Goal: Find specific page/section: Find specific page/section

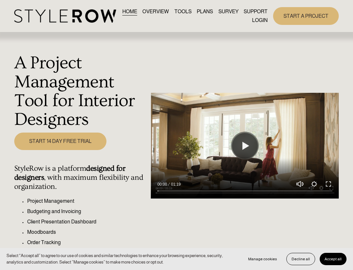
click at [264, 28] on div "Skip to Content HOME OVERVIEW TOOLS PLANS" at bounding box center [176, 16] width 353 height 32
click at [264, 20] on link "LOGIN" at bounding box center [260, 20] width 16 height 9
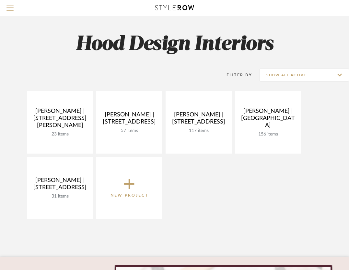
click at [9, 6] on span "Menu" at bounding box center [9, 5] width 7 height 1
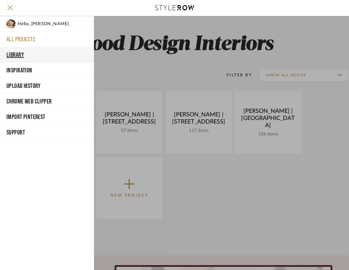
click at [17, 53] on button "Library" at bounding box center [47, 55] width 94 height 16
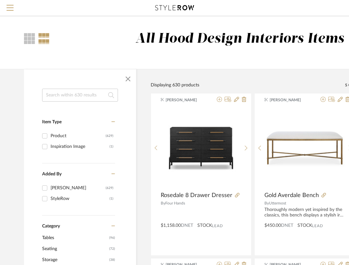
click at [69, 96] on input at bounding box center [80, 95] width 76 height 13
paste input "AUB-03 AR Jade / Natural"
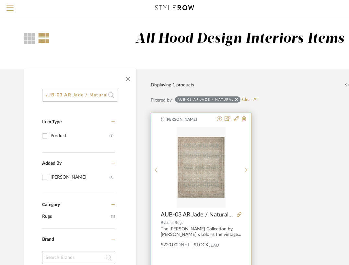
type input "AUB-03 AR Jade / Natural"
click at [242, 174] on div at bounding box center [246, 170] width 10 height 86
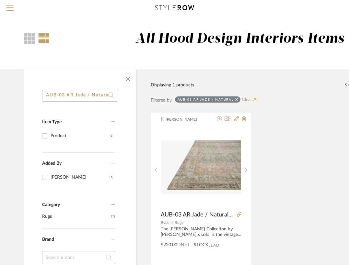
scroll to position [0, 3]
drag, startPoint x: 46, startPoint y: 93, endPoint x: 176, endPoint y: 99, distance: 130.6
click at [176, 99] on div "AUB-03 AR Jade / Natural Item Type Product (1) Added By [PERSON_NAME] (1) Categ…" at bounding box center [233, 255] width 438 height 373
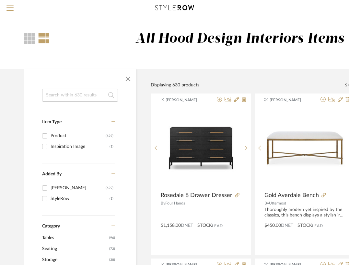
click at [62, 94] on input at bounding box center [80, 95] width 76 height 13
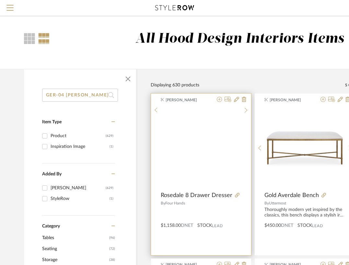
scroll to position [0, 1]
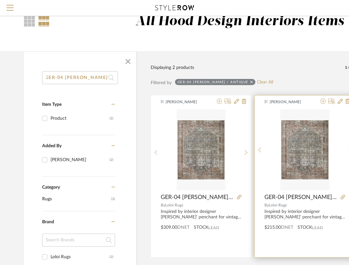
scroll to position [17, 0]
type input "GER-04 [PERSON_NAME] / Antique"
click at [323, 102] on icon at bounding box center [322, 101] width 5 height 5
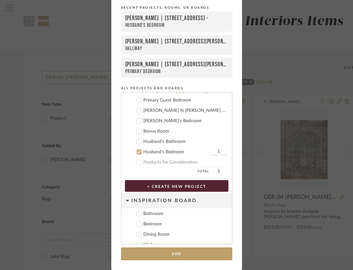
scroll to position [86, 0]
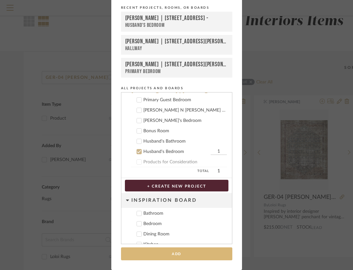
click at [183, 252] on button "Add" at bounding box center [176, 254] width 111 height 13
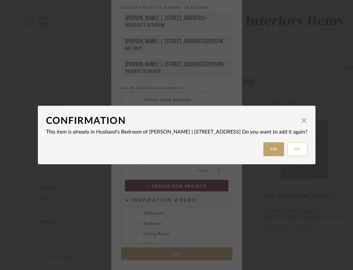
click at [295, 151] on button "No" at bounding box center [298, 149] width 20 height 14
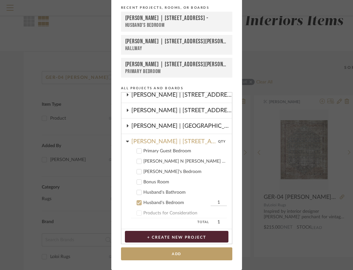
scroll to position [0, 0]
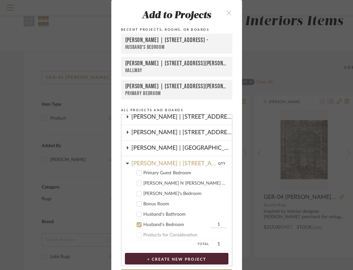
click at [227, 11] on icon "close" at bounding box center [230, 13] width 6 height 6
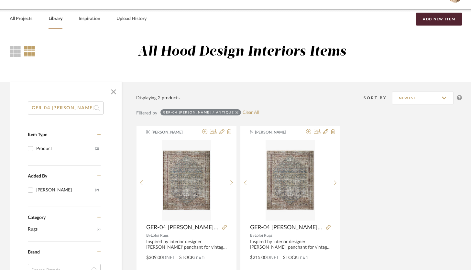
scroll to position [0, 1]
drag, startPoint x: 31, startPoint y: 108, endPoint x: 134, endPoint y: 109, distance: 103.3
click at [134, 109] on div "GER-04 [PERSON_NAME] / Antique Item Type Product (2) Added By [PERSON_NAME] (2)…" at bounding box center [235, 268] width 471 height 373
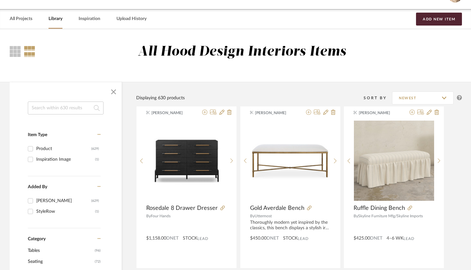
click at [52, 110] on input at bounding box center [66, 108] width 76 height 13
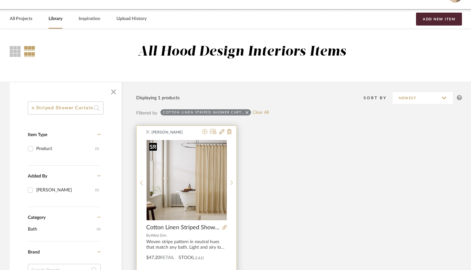
scroll to position [40, 0]
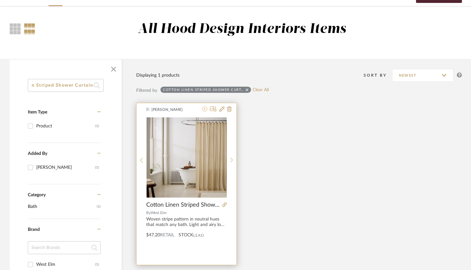
type input "Cotton Linen Striped Shower Curtain"
click at [206, 110] on icon at bounding box center [204, 109] width 5 height 5
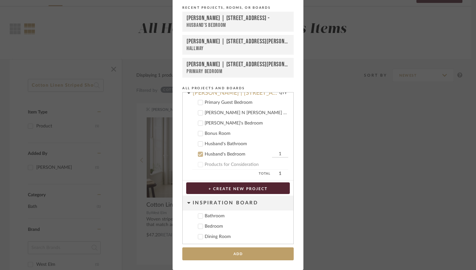
scroll to position [86, 0]
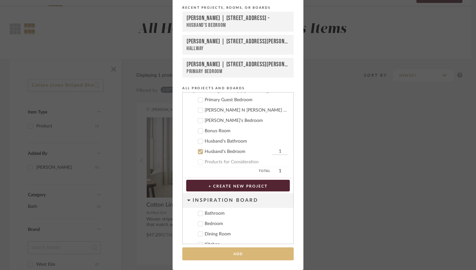
click at [246, 253] on button "Add" at bounding box center [237, 254] width 111 height 13
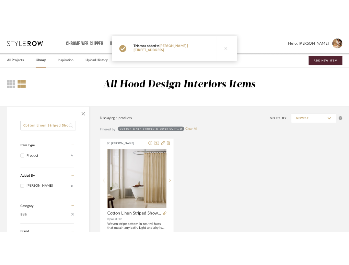
scroll to position [40, 0]
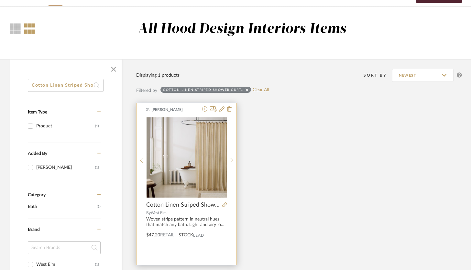
click at [206, 251] on div "[PERSON_NAME] Cotton Linen Striped Shower Curtain By West Elm Woven stripe patt…" at bounding box center [187, 184] width 100 height 162
